Goal: Book appointment/travel/reservation

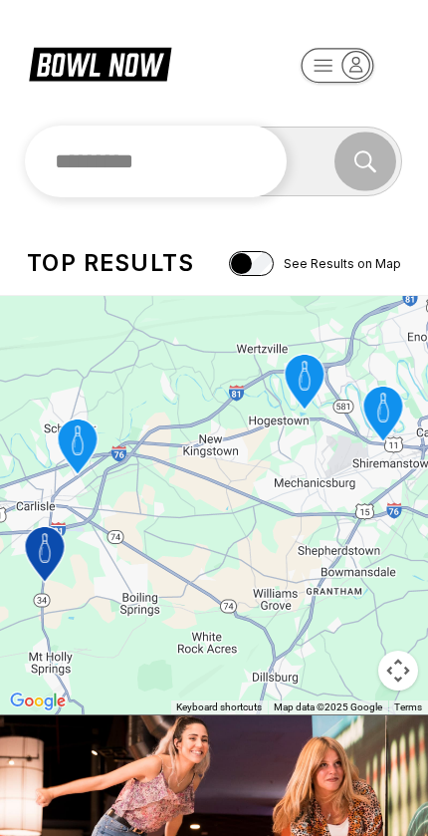
click at [262, 173] on input "text" at bounding box center [156, 162] width 262 height 72
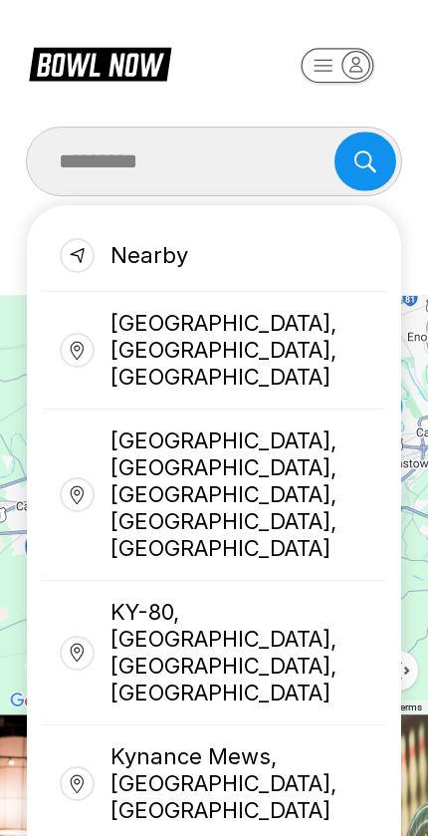
click at [340, 320] on div "[GEOGRAPHIC_DATA], [GEOGRAPHIC_DATA], [GEOGRAPHIC_DATA]" at bounding box center [214, 351] width 345 height 118
type input "**********"
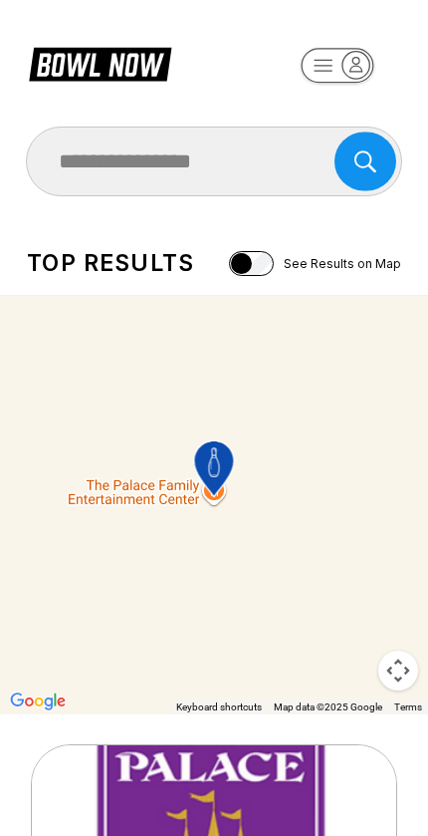
click at [221, 485] on icon "The Palace Family Entertainment Center" at bounding box center [214, 468] width 40 height 56
click at [213, 492] on icon "The Palace Family Entertainment Center" at bounding box center [214, 468] width 40 height 56
click at [114, 530] on div "To navigate, press the arrow keys. To activate drag with keyboard, press Alt + …" at bounding box center [214, 505] width 428 height 418
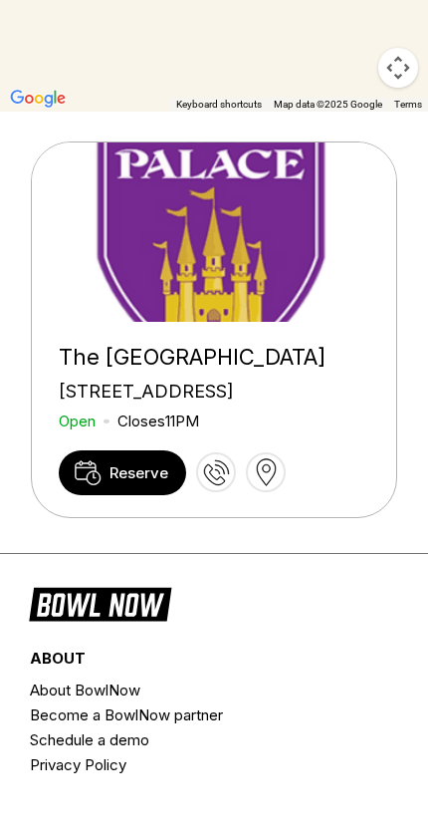
scroll to position [580, 0]
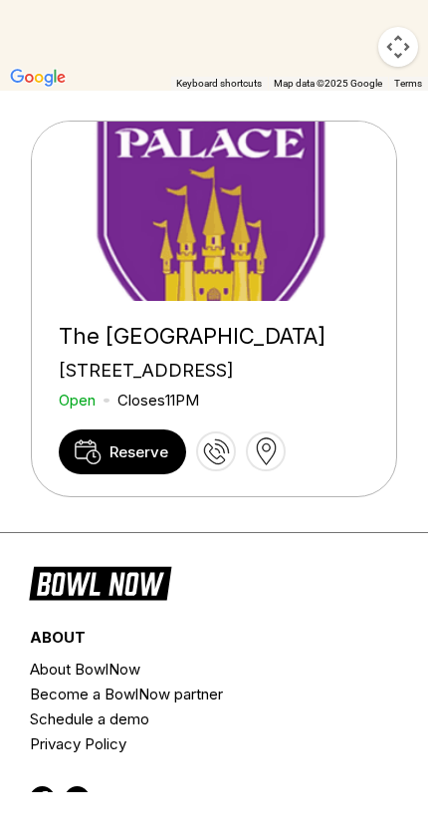
click at [112, 518] on link "Reserve" at bounding box center [123, 495] width 128 height 45
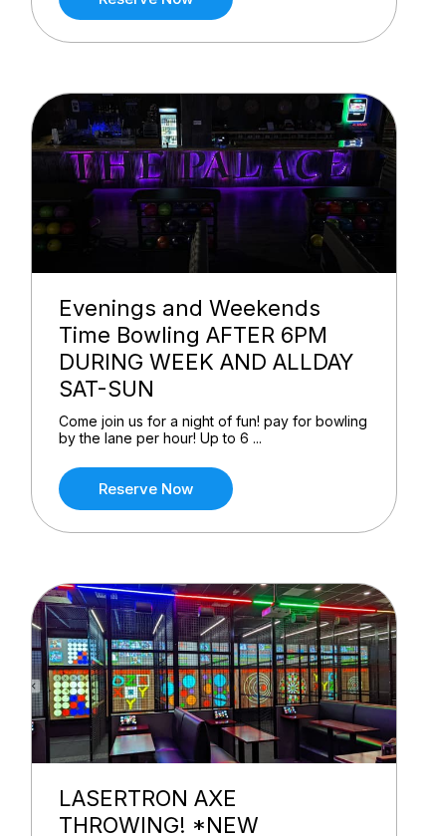
scroll to position [996, 0]
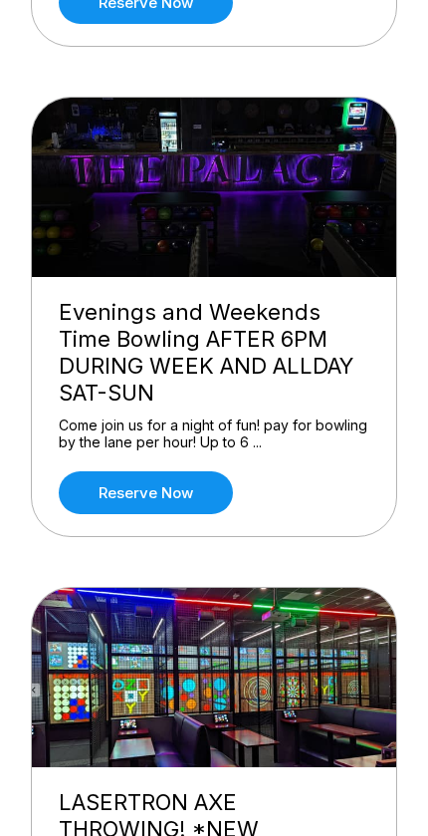
click at [91, 498] on link "Reserve now" at bounding box center [146, 492] width 174 height 43
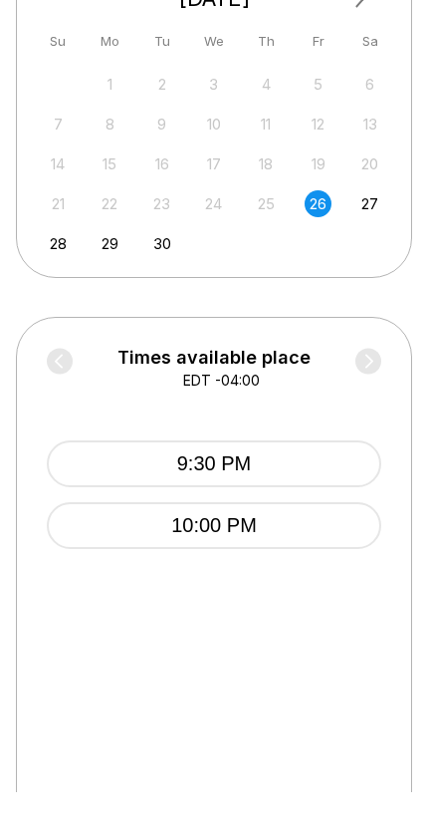
scroll to position [671, 0]
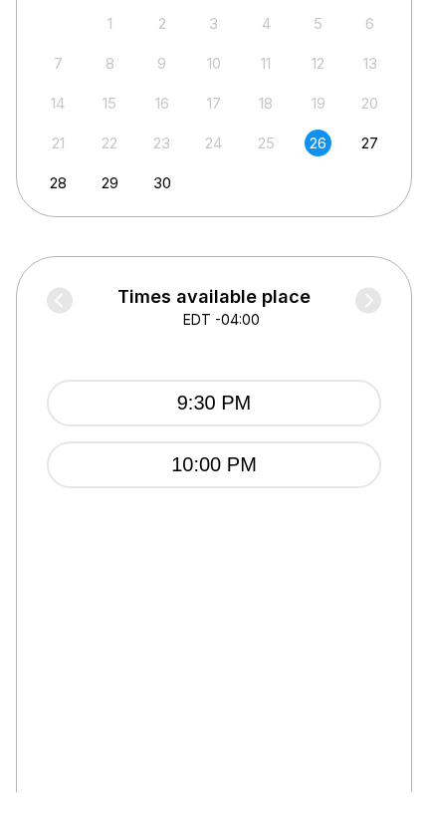
click at [315, 485] on button "10:00 PM" at bounding box center [214, 508] width 335 height 47
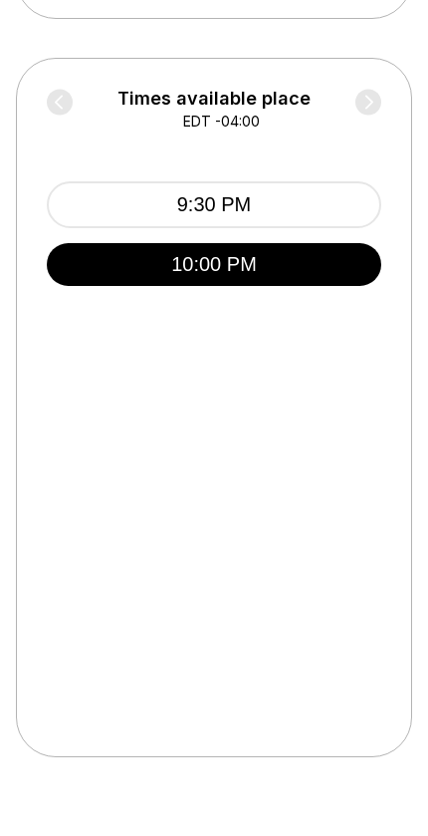
scroll to position [872, 0]
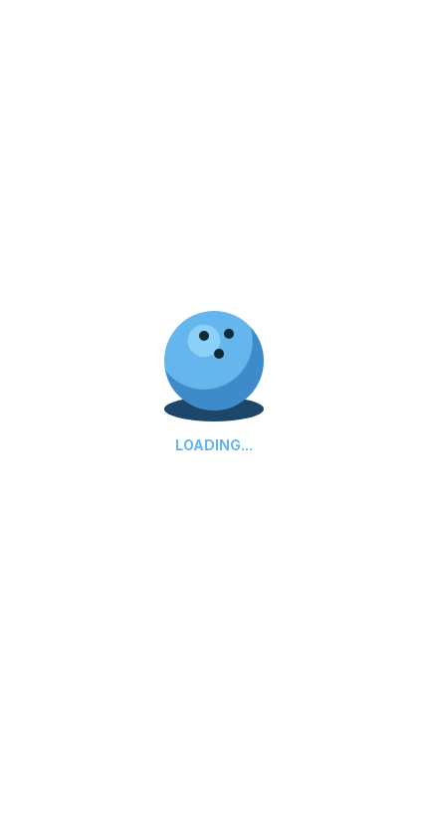
select select "**"
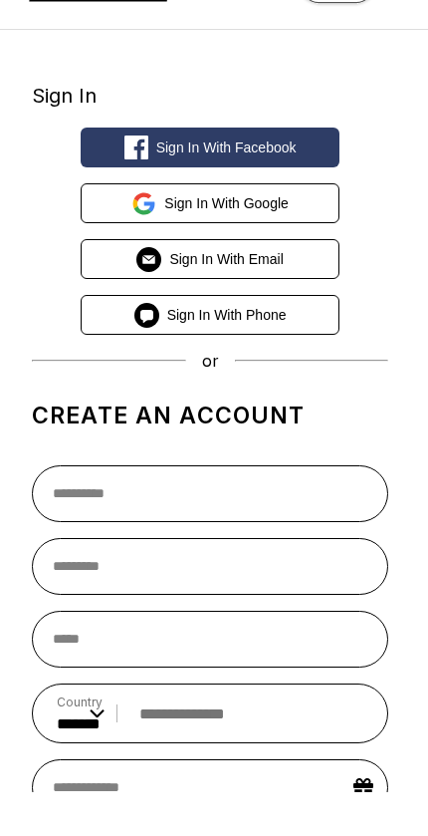
scroll to position [45, 0]
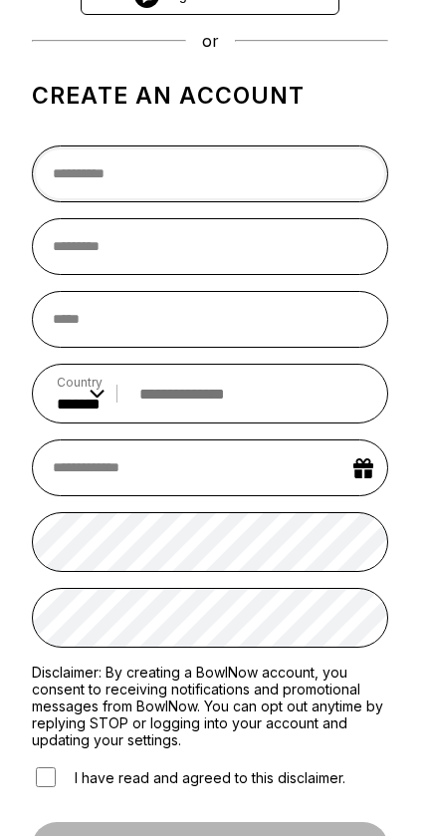
click at [307, 165] on input "text" at bounding box center [210, 173] width 357 height 57
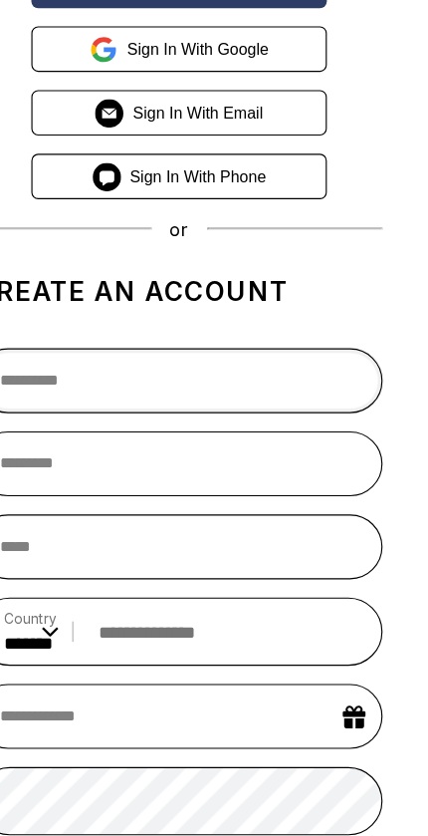
scroll to position [201, 0]
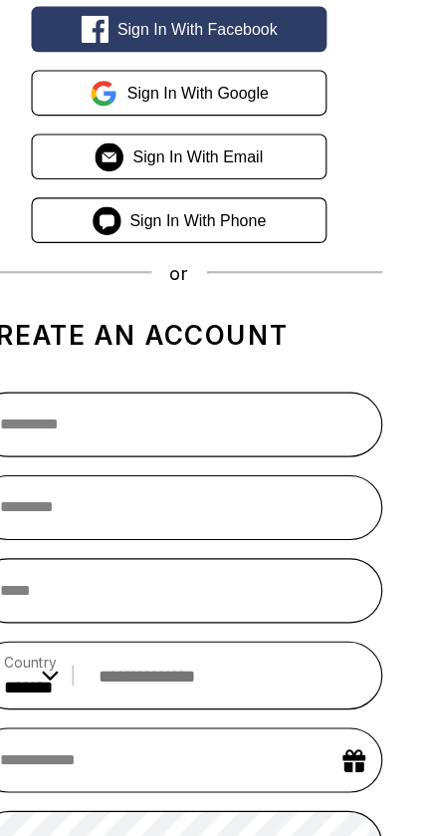
click at [256, 201] on button "Sign in with Phone" at bounding box center [210, 193] width 259 height 40
select select "**"
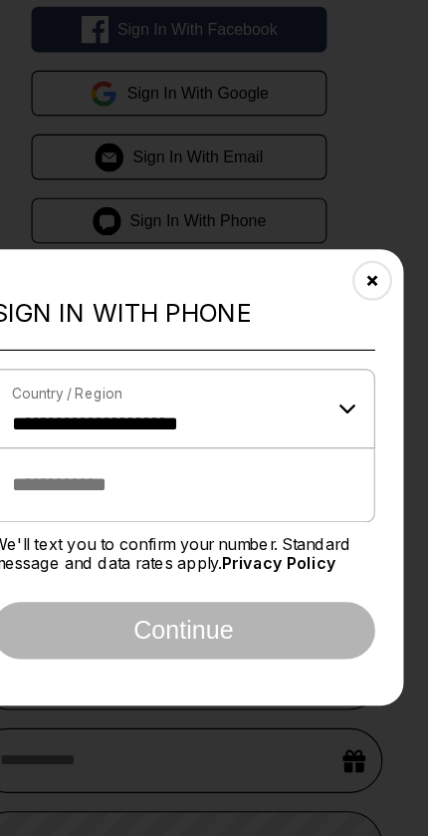
click at [267, 429] on input "tel" at bounding box center [215, 424] width 336 height 65
click at [278, 436] on input "tel" at bounding box center [215, 424] width 336 height 65
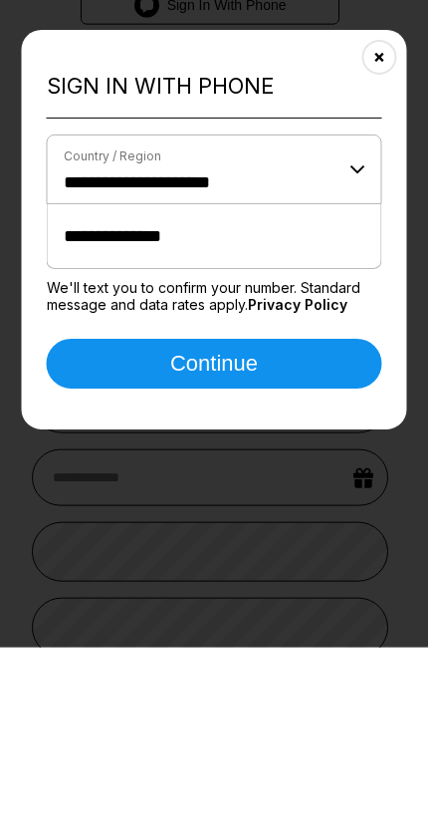
type input "**********"
click at [340, 527] on button "Continue" at bounding box center [215, 552] width 336 height 50
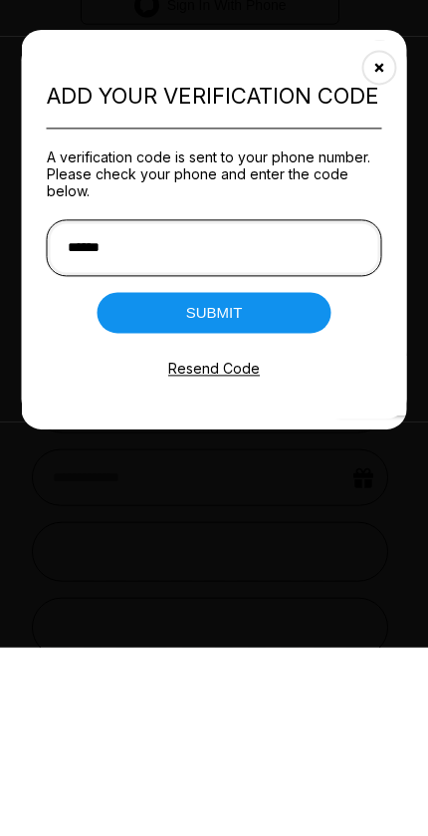
type input "******"
click at [288, 481] on button "Submit" at bounding box center [214, 501] width 235 height 41
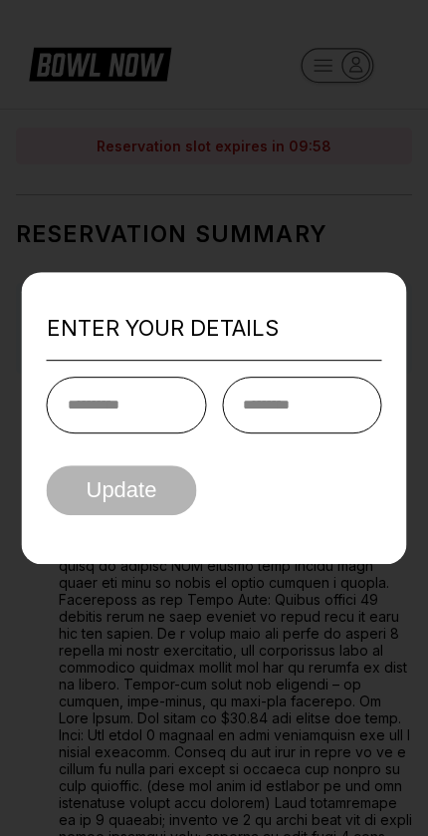
click at [82, 420] on input "text" at bounding box center [127, 405] width 160 height 57
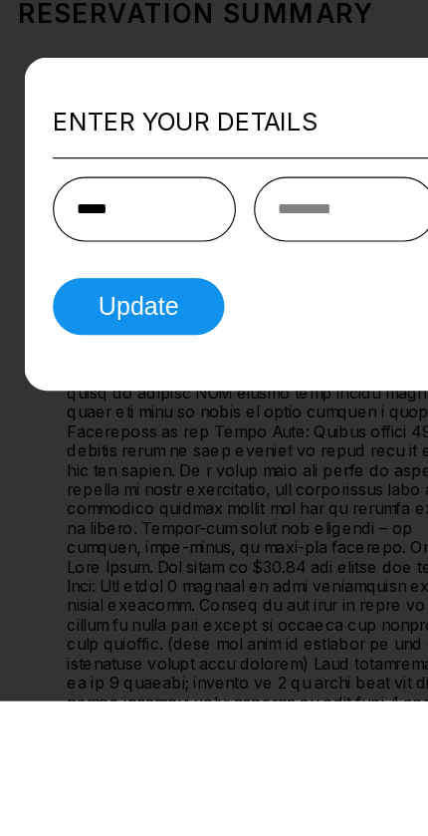
type input "*****"
click at [324, 377] on input "text" at bounding box center [302, 405] width 160 height 57
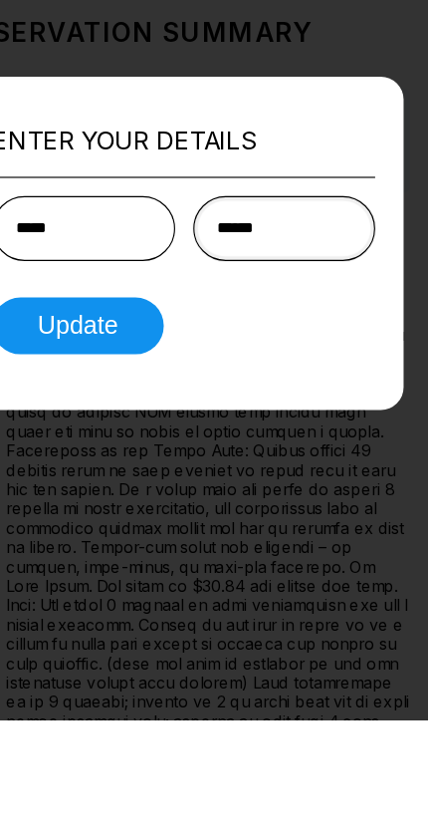
type input "******"
click at [70, 465] on button "Update" at bounding box center [122, 490] width 150 height 50
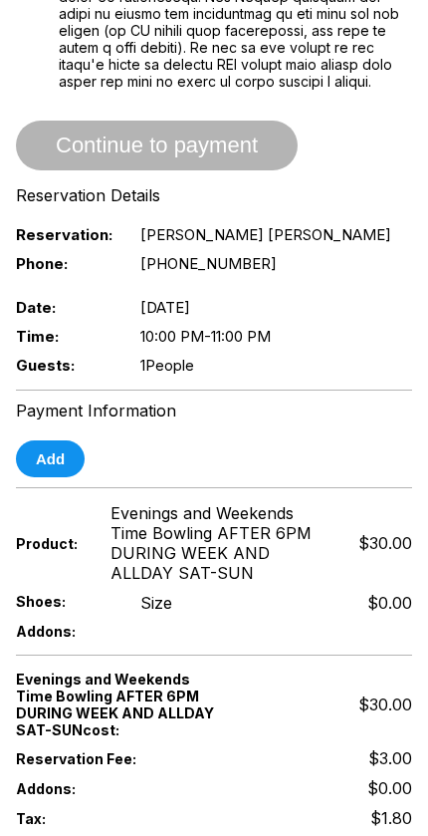
scroll to position [1429, 0]
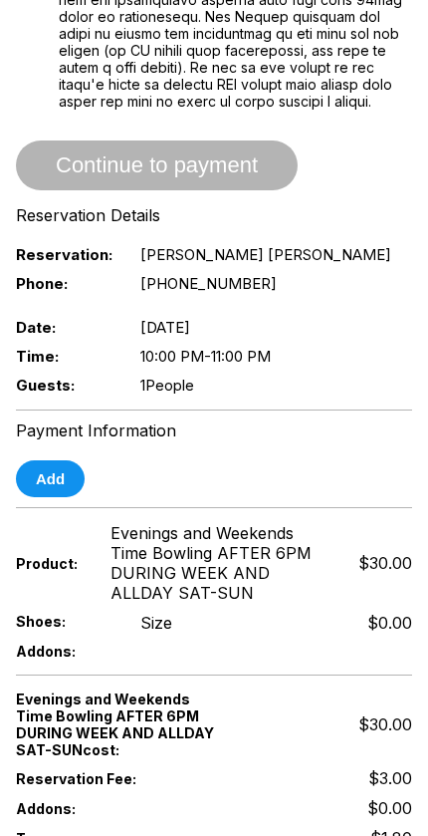
click at [41, 497] on button "Add" at bounding box center [50, 478] width 69 height 37
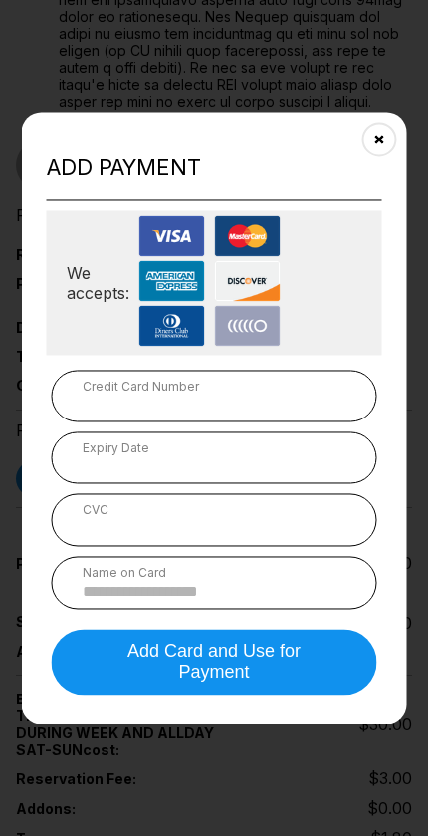
click at [320, 393] on div "Credit Card Number" at bounding box center [215, 386] width 264 height 15
click at [353, 413] on div "Credit Card Number" at bounding box center [215, 396] width 326 height 52
click at [249, 393] on div "Credit Card Number" at bounding box center [215, 386] width 264 height 15
click at [210, 388] on div "Credit Card Number" at bounding box center [215, 396] width 326 height 52
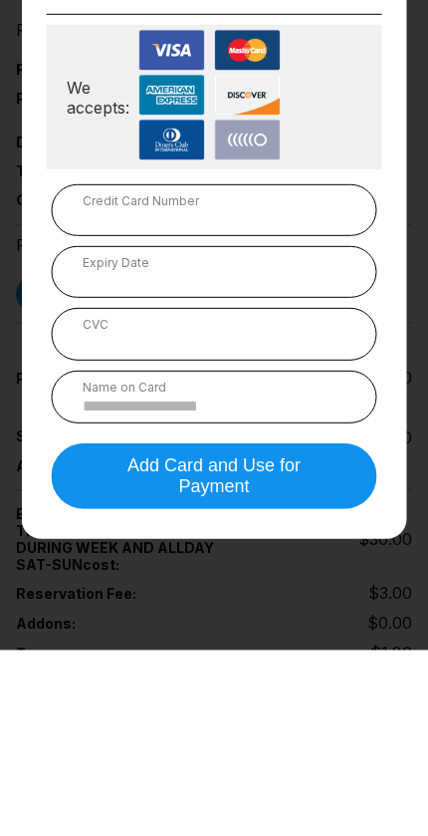
click at [329, 456] on div at bounding box center [215, 465] width 264 height 19
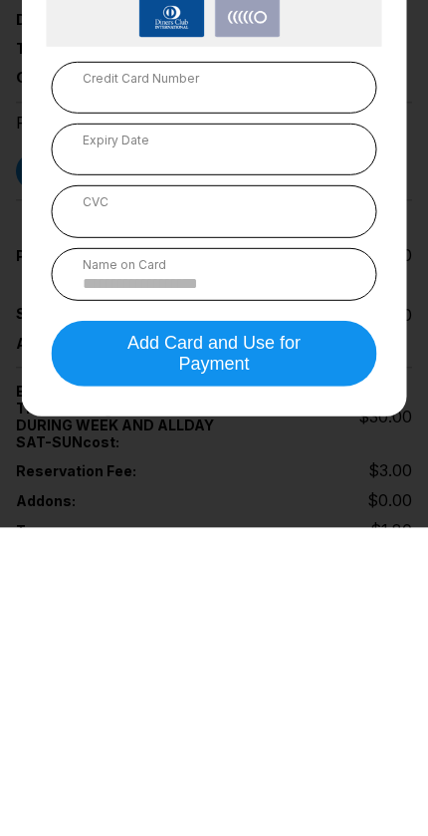
click at [334, 583] on input at bounding box center [215, 591] width 264 height 17
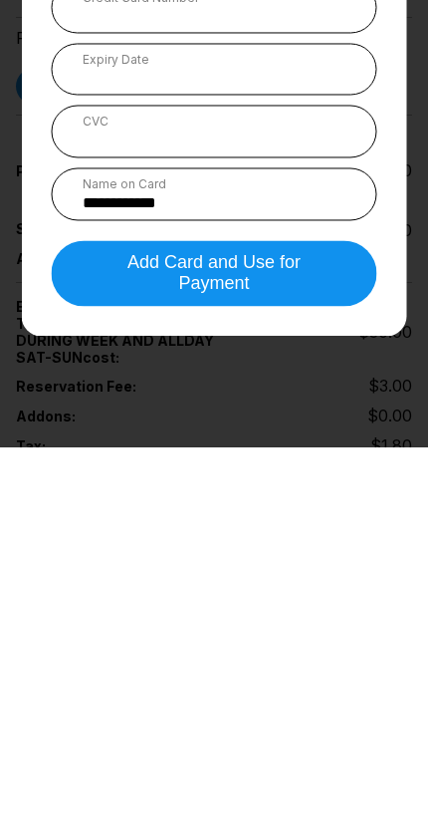
type input "**********"
click at [332, 629] on button "Add Card and Use for Payment" at bounding box center [215, 662] width 326 height 66
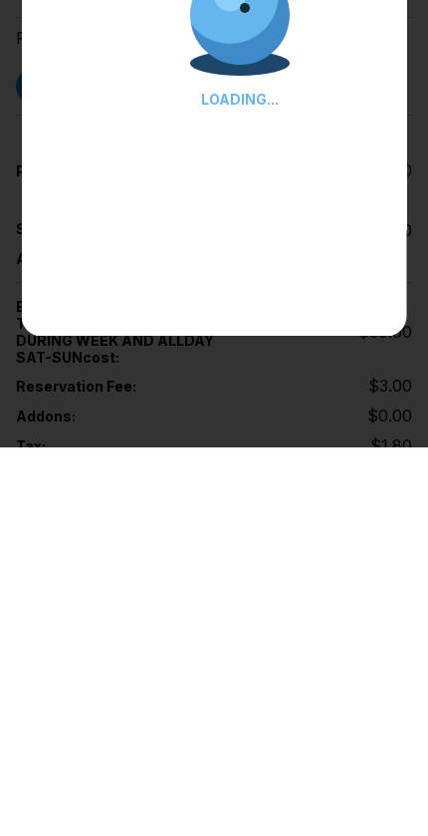
scroll to position [1822, 0]
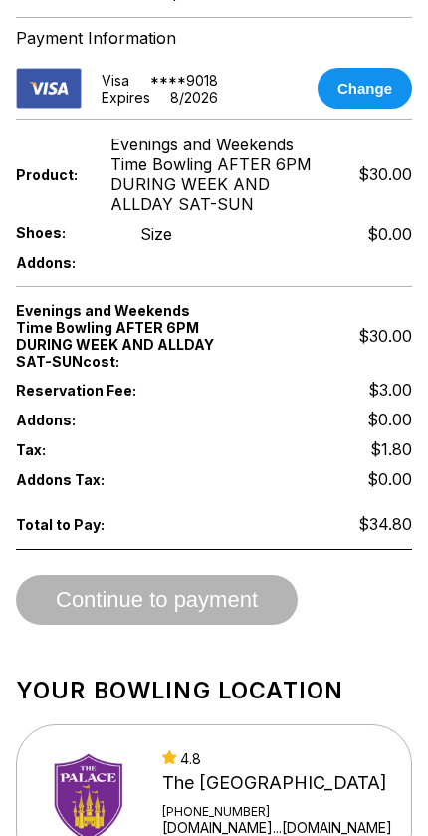
click at [396, 109] on button "Change" at bounding box center [365, 88] width 95 height 41
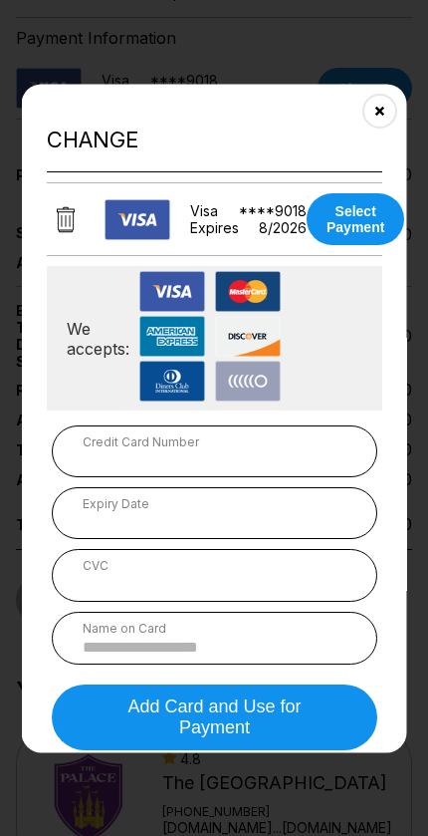
click at [380, 70] on div at bounding box center [214, 418] width 428 height 836
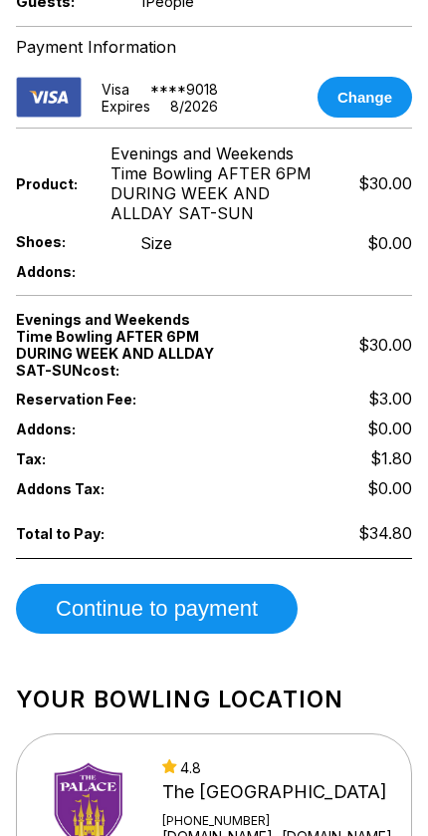
scroll to position [1823, 0]
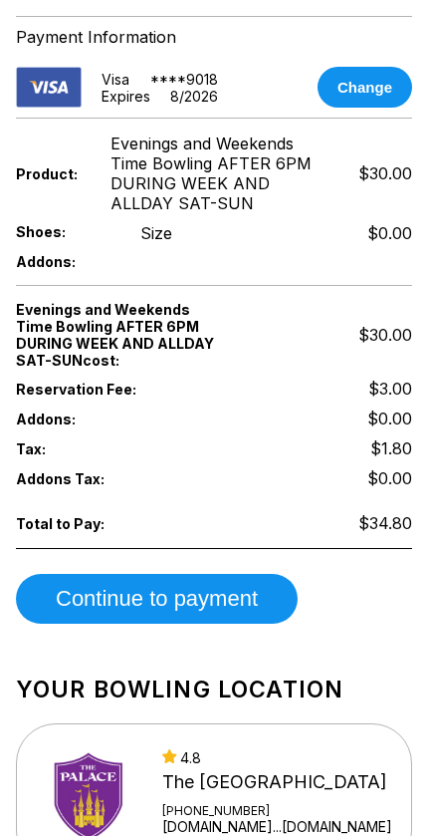
click at [263, 624] on button "Continue to payment" at bounding box center [157, 599] width 282 height 50
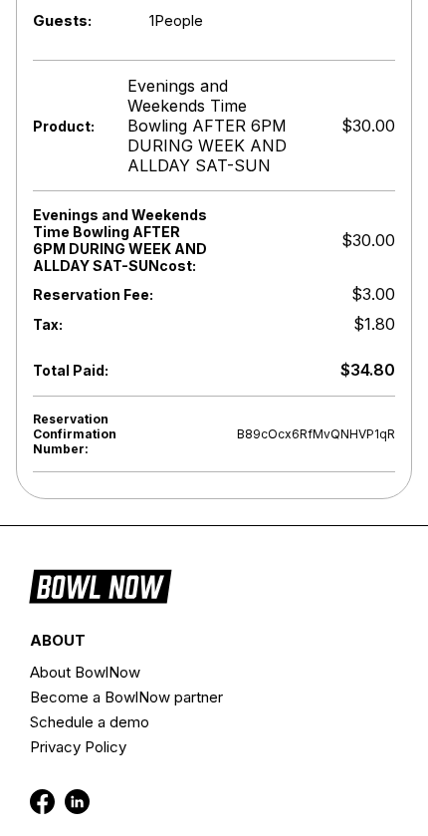
scroll to position [650, 0]
